Goal: Understand process/instructions: Learn how to perform a task or action

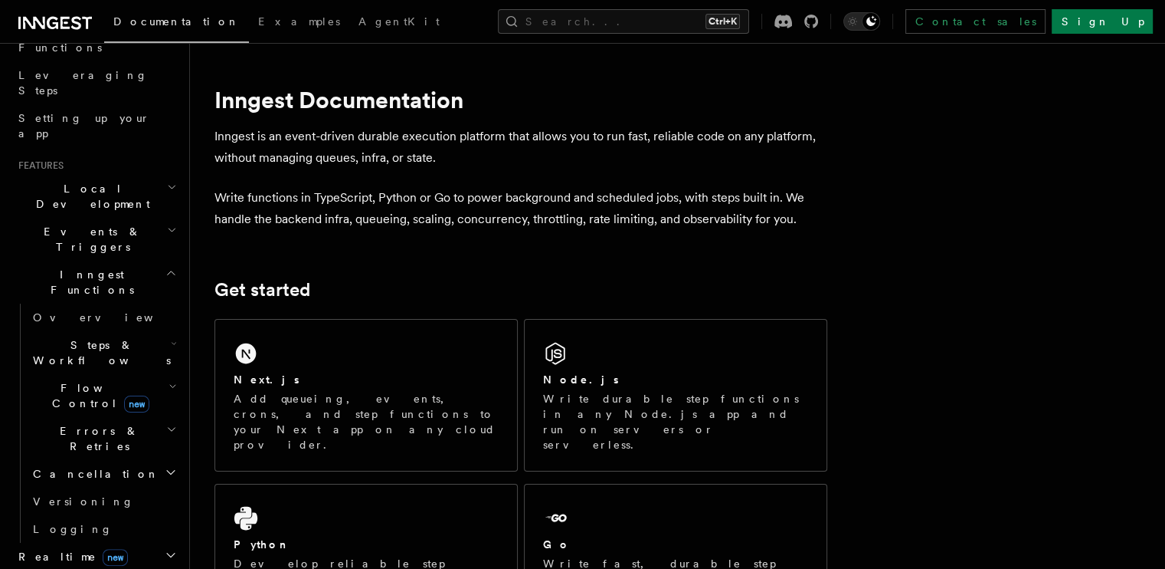
scroll to position [306, 0]
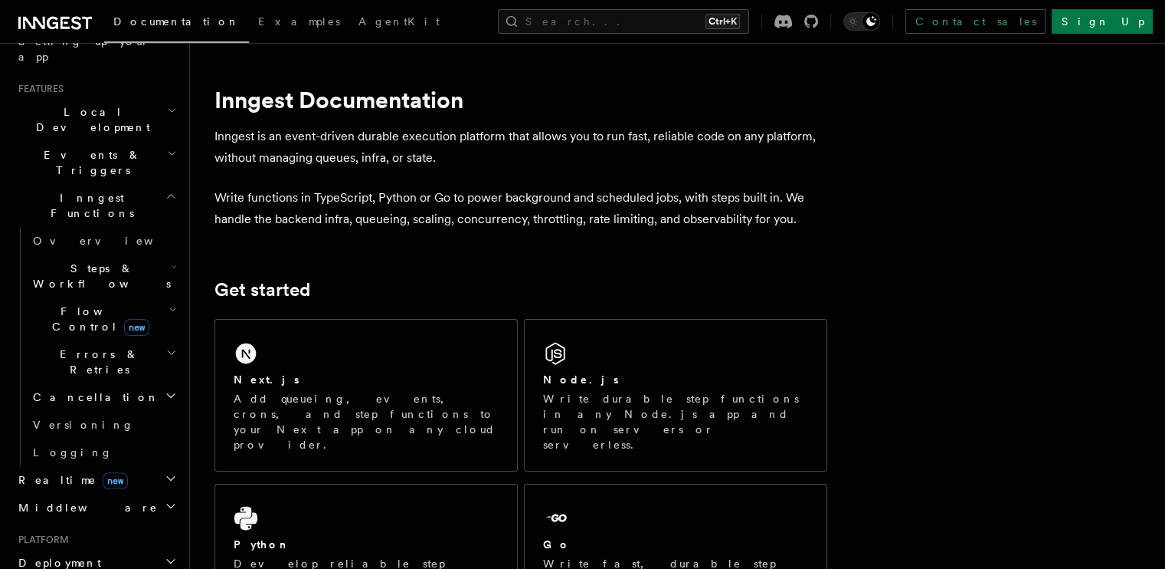
click at [53, 555] on span "Deployment" at bounding box center [56, 562] width 89 height 15
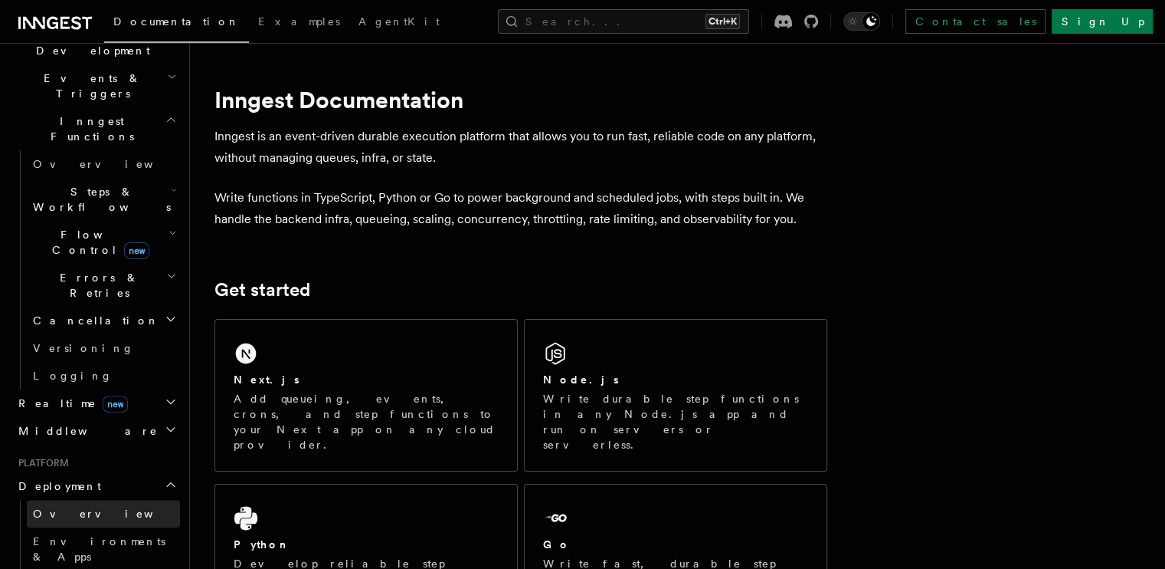
click at [86, 500] on link "Overview" at bounding box center [103, 514] width 153 height 28
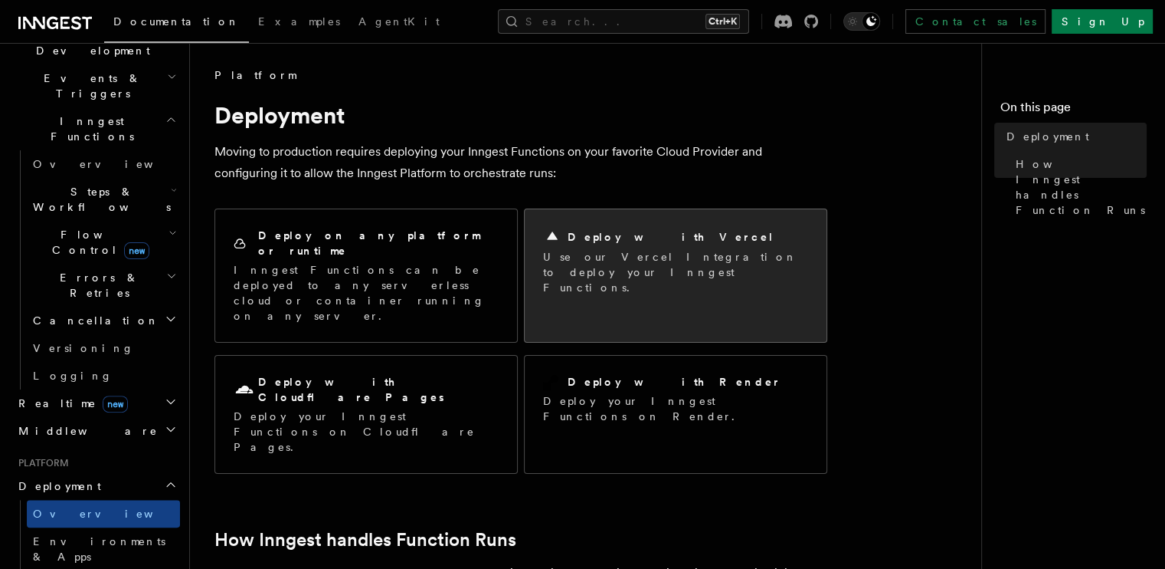
click at [638, 243] on h2 "Deploy with Vercel" at bounding box center [671, 236] width 207 height 15
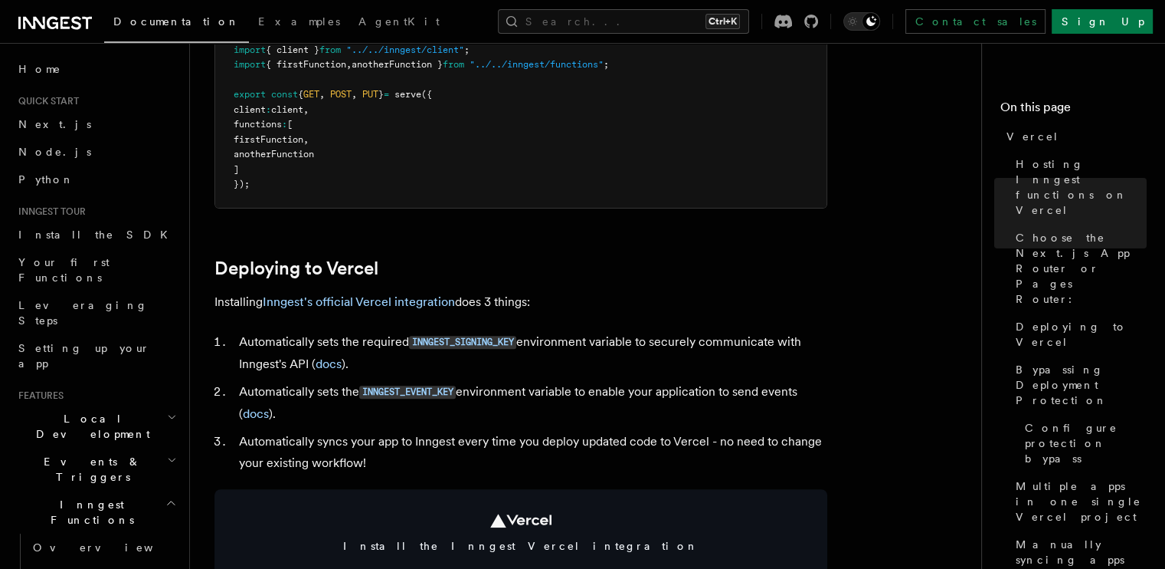
scroll to position [613, 0]
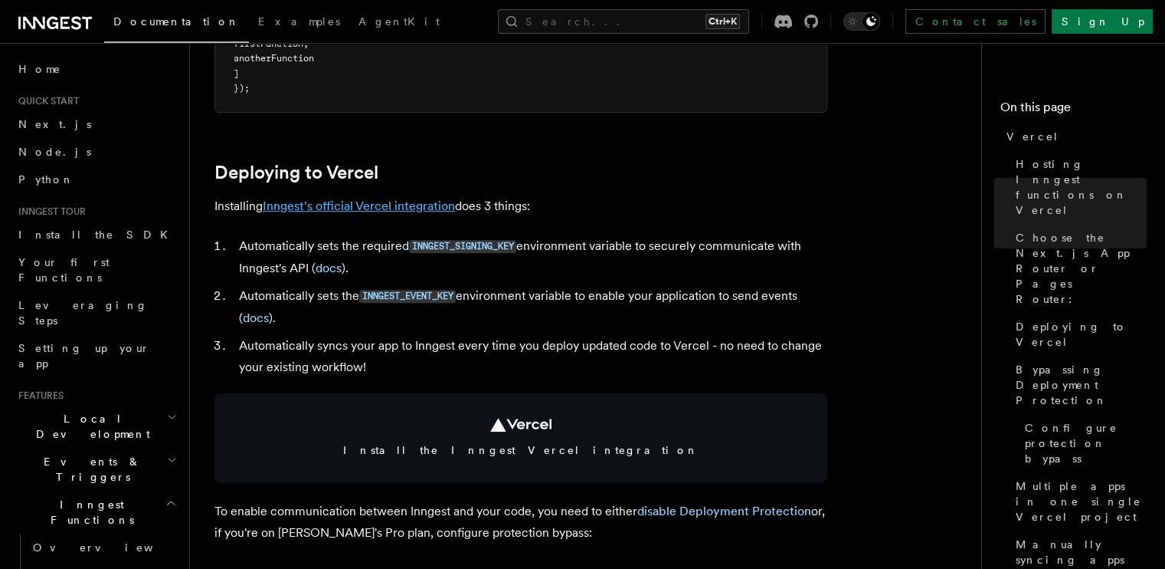
click at [382, 200] on link "Inngest's official Vercel integration" at bounding box center [359, 205] width 192 height 15
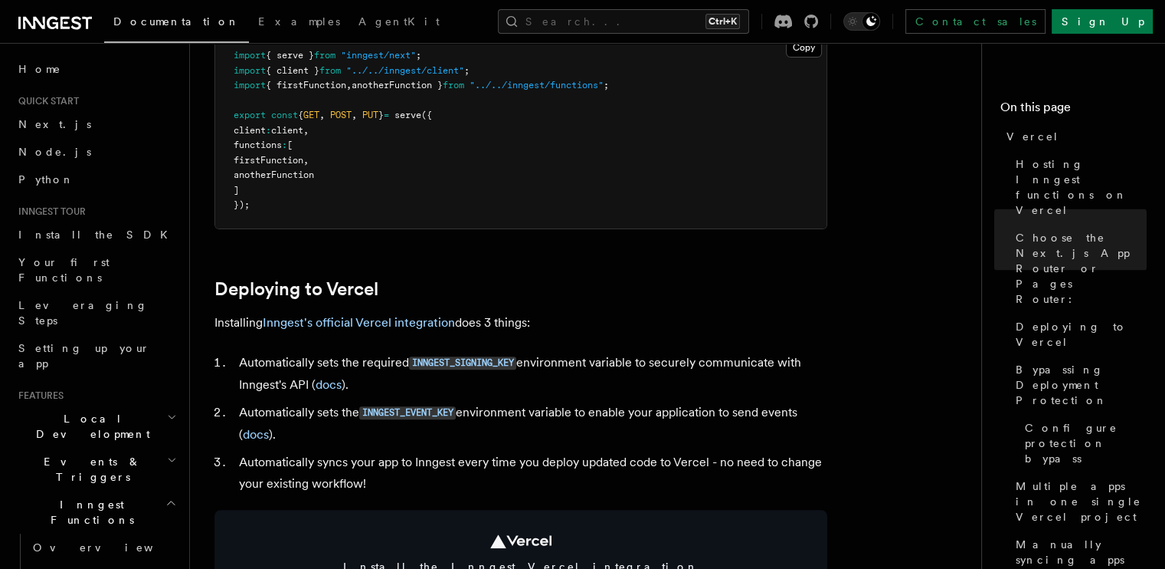
scroll to position [460, 0]
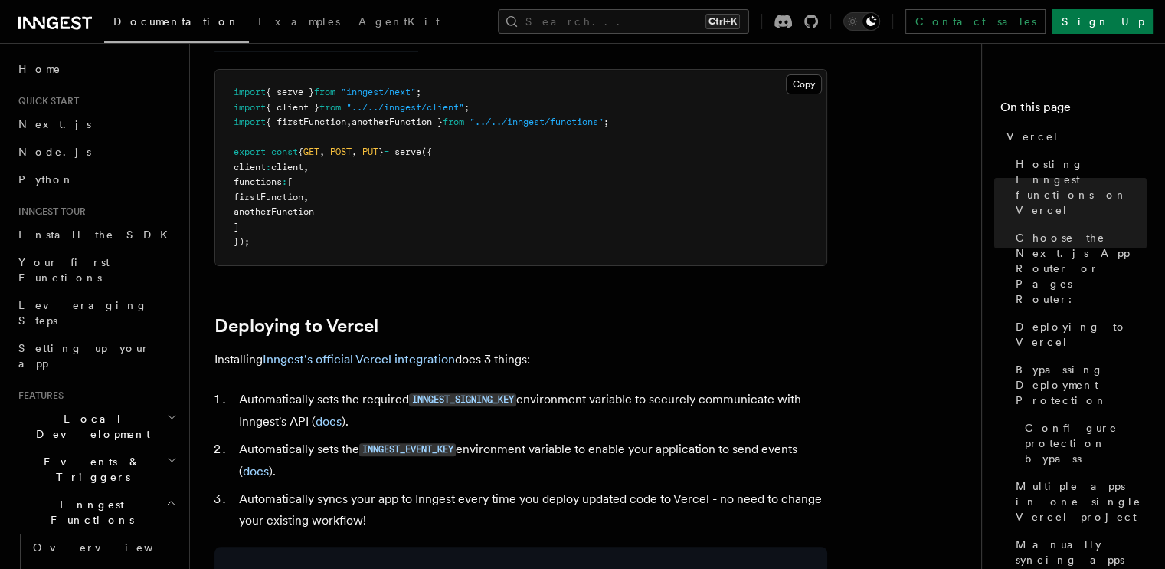
click at [328, 367] on p "Installing Inngest's official Vercel integration does 3 things:" at bounding box center [521, 359] width 613 height 21
click at [341, 357] on link "Inngest's official Vercel integration" at bounding box center [359, 359] width 192 height 15
